Goal: Find contact information: Find contact information

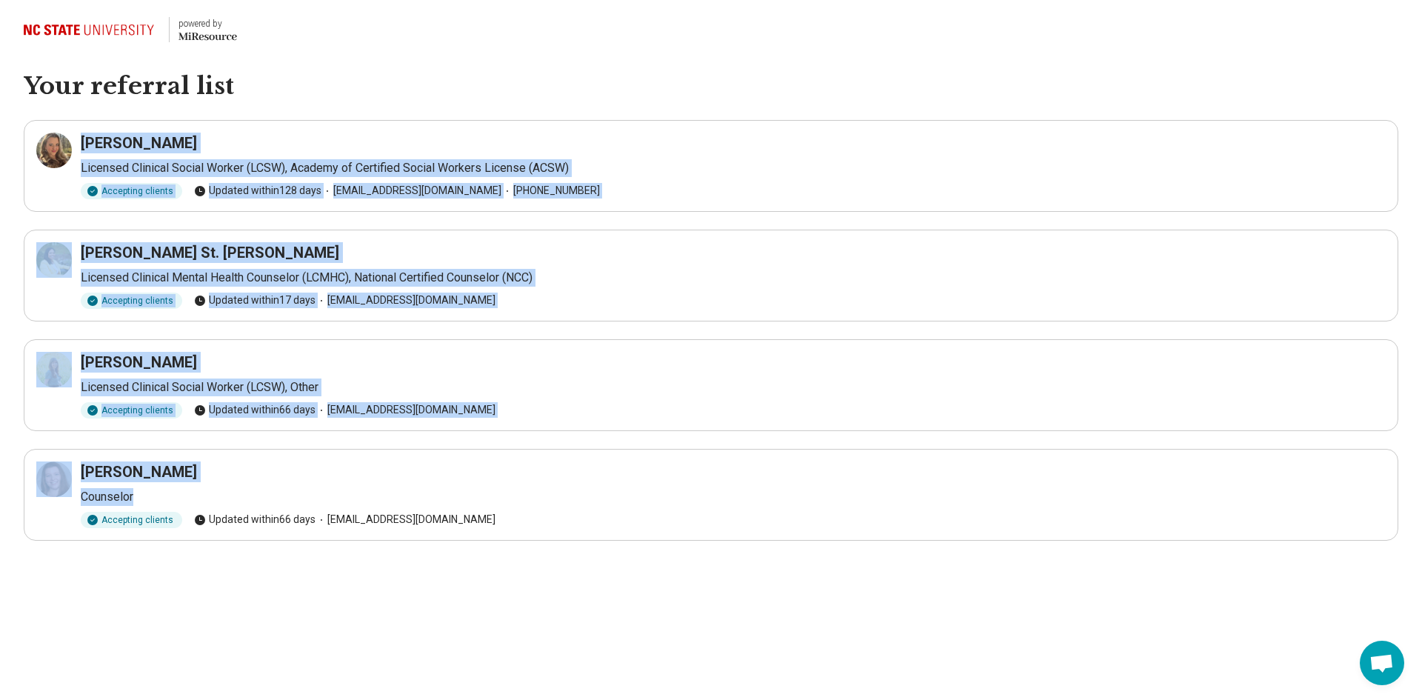
click at [99, 254] on h3 "[PERSON_NAME] St. [PERSON_NAME]" at bounding box center [210, 252] width 259 height 21
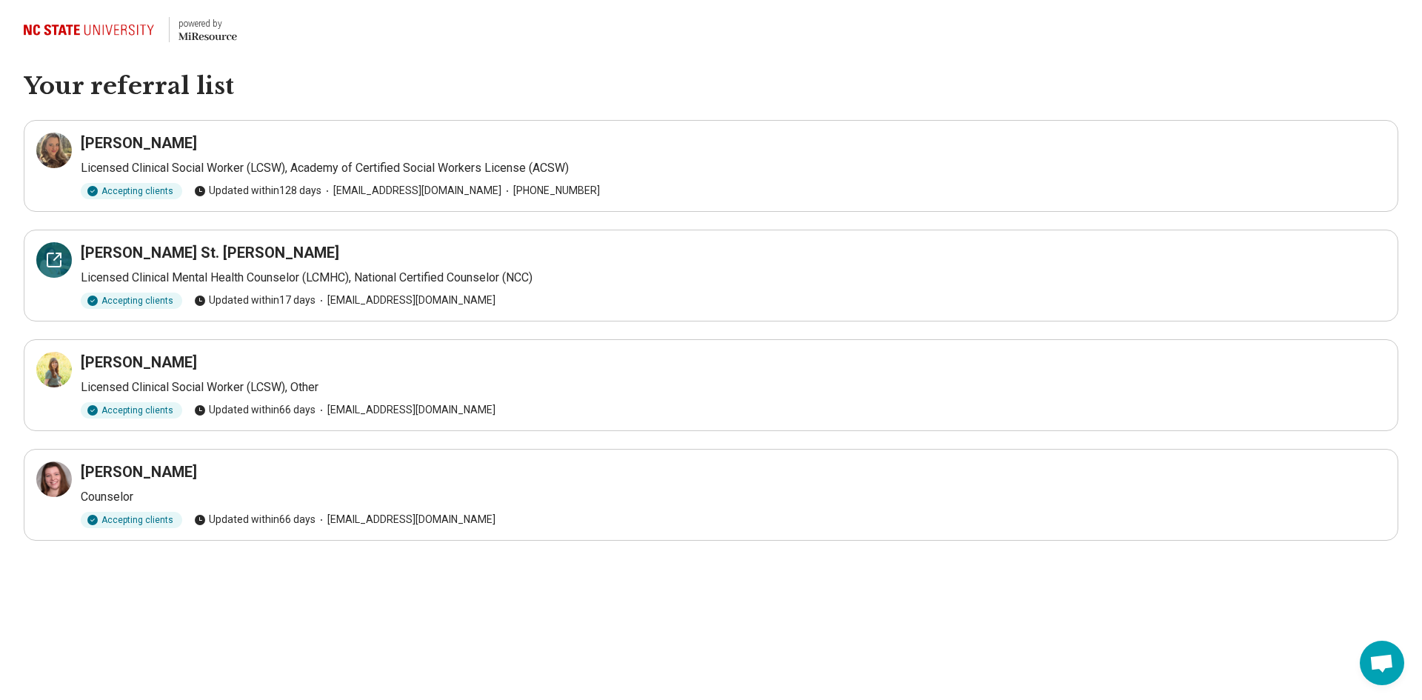
click at [45, 254] on icon at bounding box center [54, 260] width 18 height 18
click at [64, 263] on div at bounding box center [54, 260] width 36 height 36
drag, startPoint x: 468, startPoint y: 412, endPoint x: 473, endPoint y: 405, distance: 8.4
click at [479, 411] on div "Accepting clients Updated [DATE] [EMAIL_ADDRESS][DOMAIN_NAME]" at bounding box center [733, 410] width 1305 height 16
drag, startPoint x: 456, startPoint y: 407, endPoint x: 412, endPoint y: 398, distance: 45.5
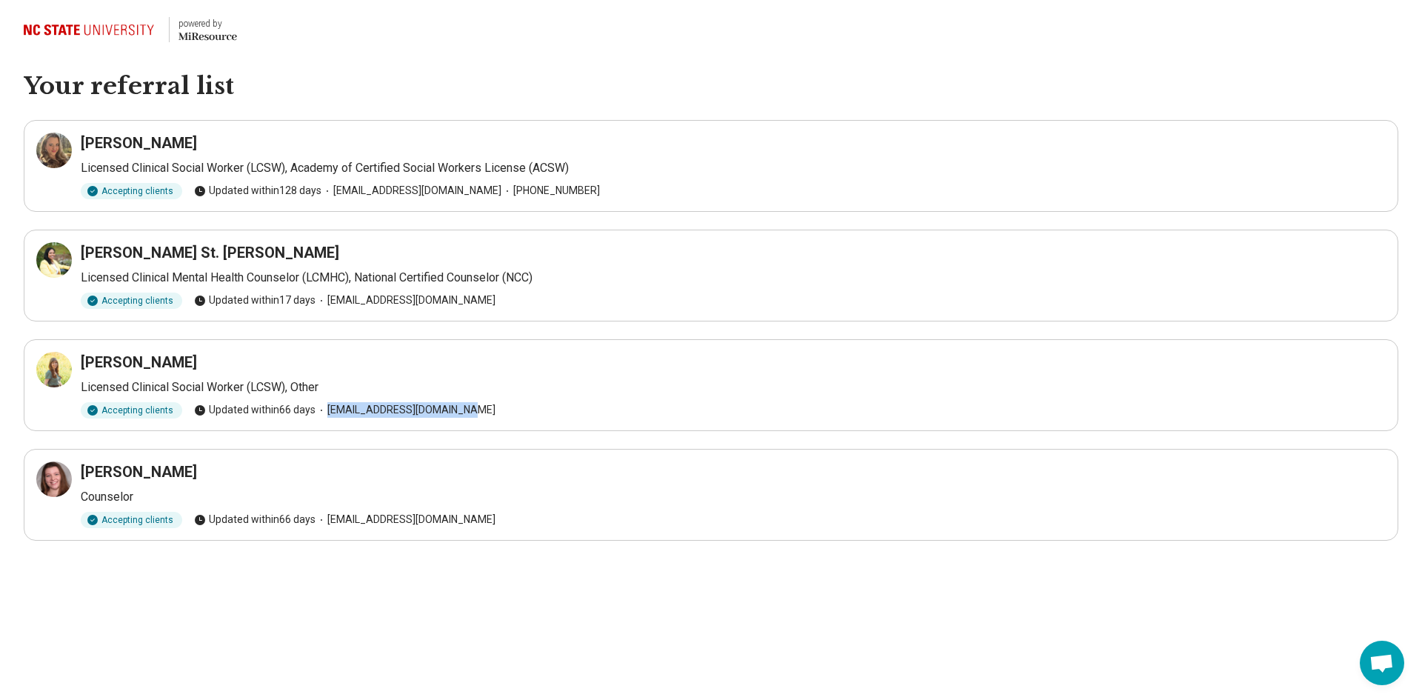
click at [485, 420] on article "[PERSON_NAME] Licensed Clinical Social Worker (LCSW), Other Accepting clients U…" at bounding box center [711, 385] width 1375 height 92
copy span "[EMAIL_ADDRESS][DOMAIN_NAME]"
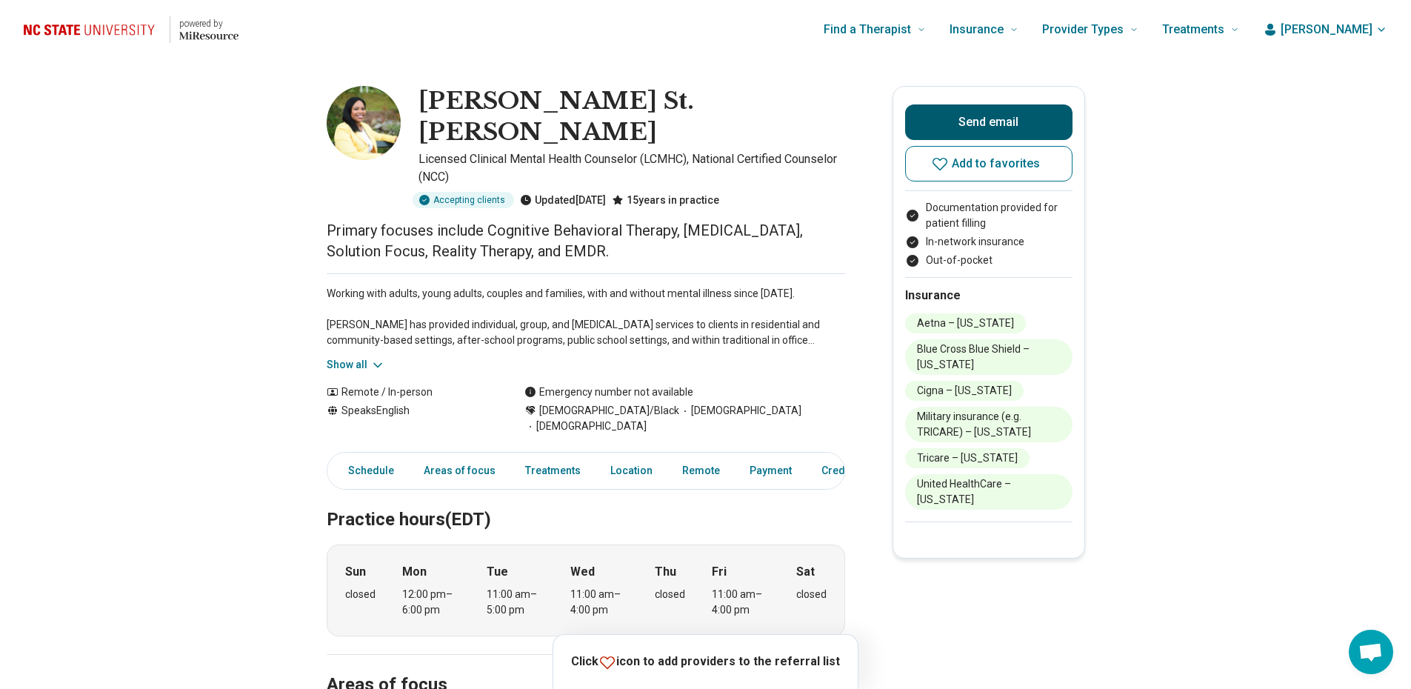
click at [978, 121] on button "Send email" at bounding box center [988, 122] width 167 height 36
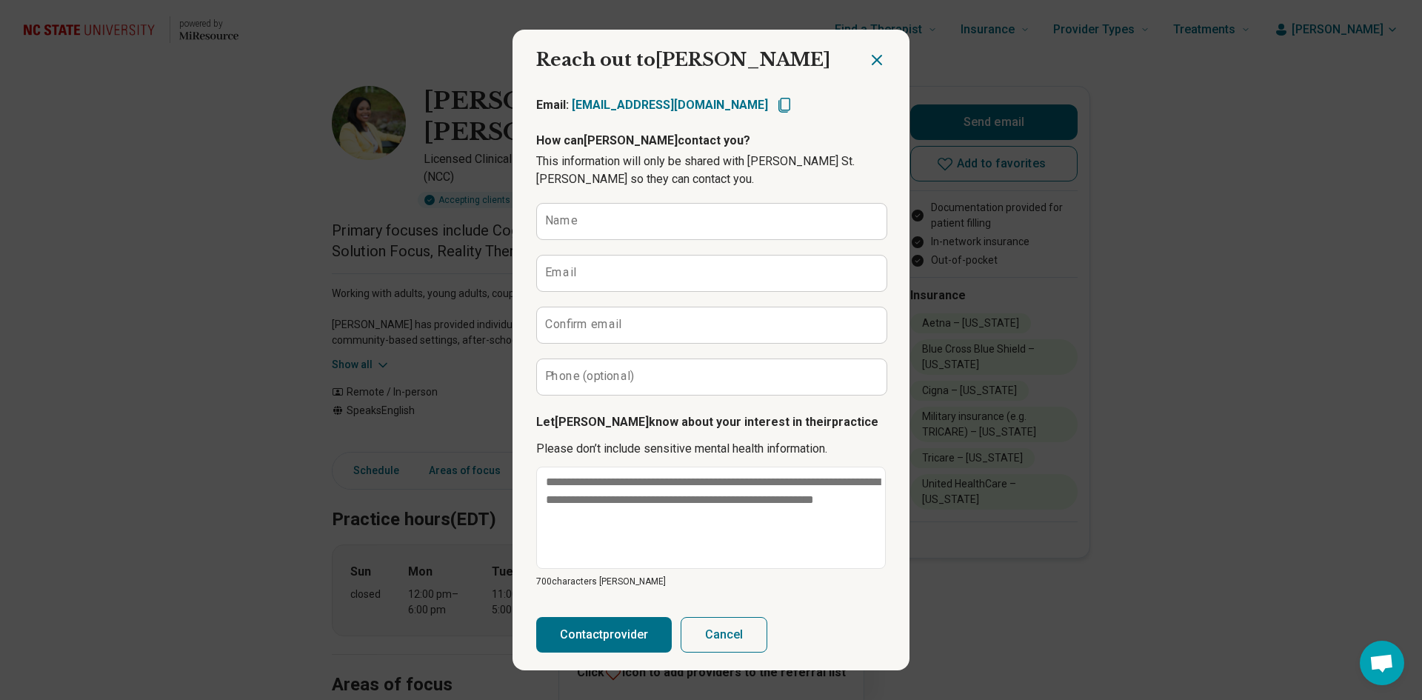
click at [786, 104] on icon "Copy email" at bounding box center [785, 105] width 18 height 18
type textarea "*"
